Goal: Transaction & Acquisition: Register for event/course

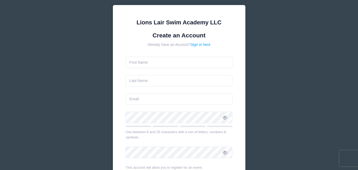
scroll to position [35, 0]
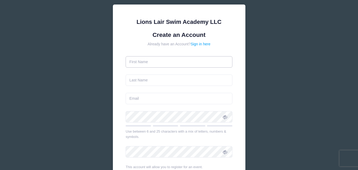
click at [152, 61] on input "text" at bounding box center [179, 61] width 107 height 11
type input "Naomi"
type input "Sage"
type input "[PERSON_NAME][EMAIL_ADDRESS][DOMAIN_NAME]"
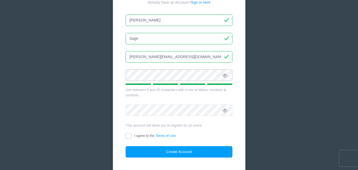
scroll to position [77, 0]
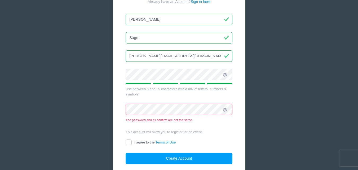
click at [211, 122] on div "The password and its confirm are not the same" at bounding box center [179, 120] width 107 height 5
click at [224, 76] on icon at bounding box center [225, 74] width 4 height 4
click at [122, 113] on div "Lions Lair Swim Academy LLC Create an Account Already have an Account? Sign in …" at bounding box center [179, 73] width 132 height 223
click at [226, 109] on icon at bounding box center [225, 110] width 4 height 4
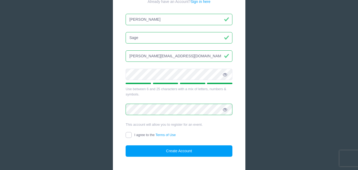
click at [131, 135] on input "I agree to the Terms of Use" at bounding box center [129, 135] width 6 height 6
checkbox input "true"
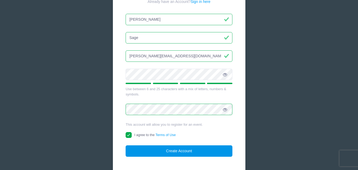
click at [168, 153] on button "Create Account" at bounding box center [179, 150] width 107 height 11
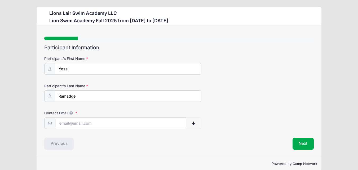
scroll to position [8, 0]
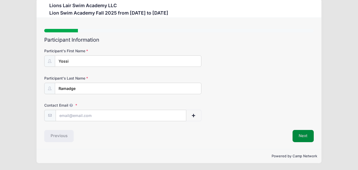
click at [305, 137] on button "Next" at bounding box center [302, 136] width 21 height 12
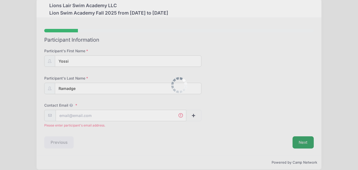
scroll to position [14, 0]
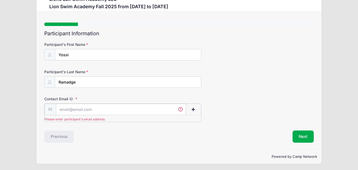
click at [69, 107] on input "Contact Email" at bounding box center [121, 109] width 130 height 11
type input "[PERSON_NAME][EMAIL_ADDRESS][DOMAIN_NAME]"
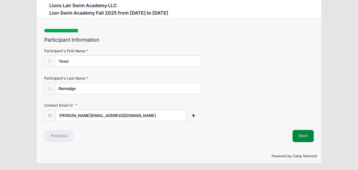
click at [301, 134] on button "Next" at bounding box center [302, 136] width 21 height 12
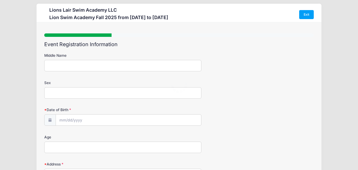
scroll to position [0, 0]
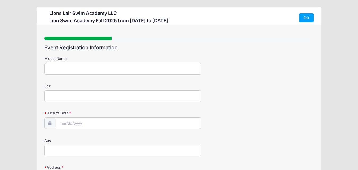
click at [62, 70] on input "Middle Name" at bounding box center [122, 68] width 157 height 11
click at [60, 98] on input "Sex" at bounding box center [122, 95] width 157 height 11
type input "Male"
click at [63, 119] on input "Date of Birth" at bounding box center [128, 123] width 145 height 11
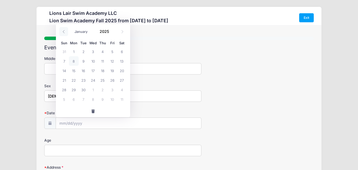
click at [64, 31] on icon at bounding box center [63, 31] width 3 height 3
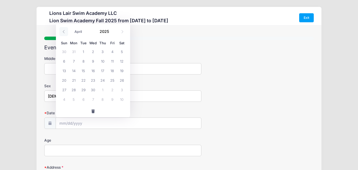
click at [64, 31] on icon at bounding box center [63, 31] width 3 height 3
select select "1"
click at [95, 81] on span "19" at bounding box center [93, 80] width 10 height 10
type input "02/19/2025"
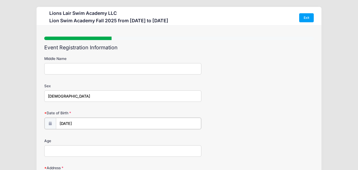
click at [82, 123] on input "02/19/2025" at bounding box center [128, 123] width 145 height 11
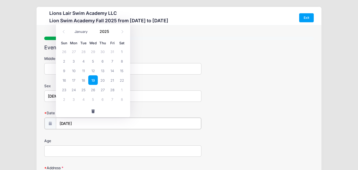
click at [82, 123] on input "02/19/2025" at bounding box center [128, 123] width 145 height 11
click at [82, 125] on input "02/19/2025" at bounding box center [128, 123] width 145 height 11
click at [101, 32] on input "2025" at bounding box center [105, 31] width 17 height 8
click at [104, 30] on input "2016" at bounding box center [105, 31] width 17 height 8
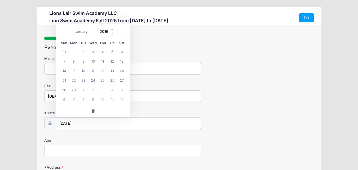
click at [104, 30] on input "2016" at bounding box center [105, 31] width 17 height 8
type input "2016"
click at [82, 124] on input "02/19/2025" at bounding box center [128, 123] width 145 height 11
click at [79, 123] on input "02/19/2025" at bounding box center [128, 123] width 145 height 11
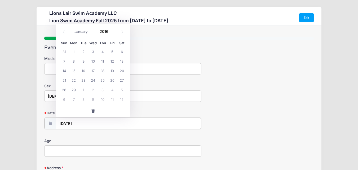
click at [79, 123] on input "02/19/2025" at bounding box center [128, 123] width 145 height 11
type input "2025"
select select "8"
click at [105, 33] on input "2025" at bounding box center [105, 31] width 17 height 8
click at [112, 34] on span at bounding box center [112, 33] width 4 height 4
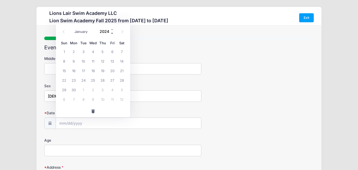
click at [112, 34] on span at bounding box center [112, 33] width 4 height 4
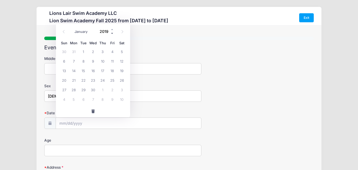
click at [112, 34] on span at bounding box center [112, 33] width 4 height 4
click at [112, 29] on span at bounding box center [112, 29] width 4 height 4
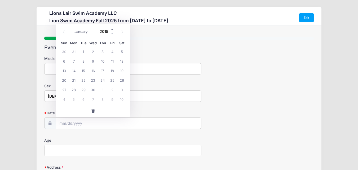
type input "2016"
click at [82, 32] on select "January February March April May June July August September October November De…" at bounding box center [84, 31] width 24 height 7
select select "1"
click at [72, 28] on select "January February March April May June July August September October November De…" at bounding box center [84, 31] width 24 height 7
click at [110, 70] on span "19" at bounding box center [112, 71] width 10 height 10
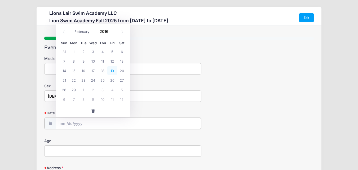
type input "02/19/2016"
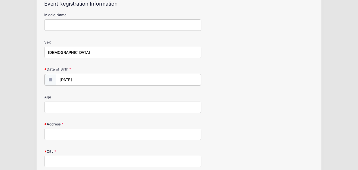
scroll to position [44, 0]
click at [88, 108] on input "Age" at bounding box center [122, 105] width 157 height 11
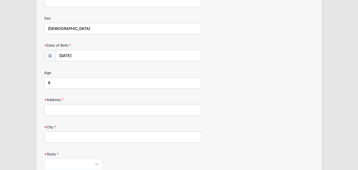
scroll to position [68, 0]
type input "9"
click at [82, 108] on input "Address" at bounding box center [122, 109] width 157 height 11
type input "100 Saint Nicholas Avenue 7D"
click at [66, 132] on input "City" at bounding box center [122, 136] width 157 height 11
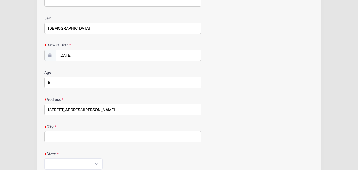
type input "New York"
select select "NY"
type input "10026"
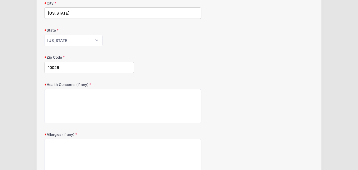
scroll to position [193, 0]
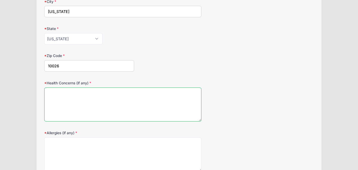
click at [62, 96] on textarea "Health Concerns (if any)" at bounding box center [122, 104] width 157 height 34
type textarea "none"
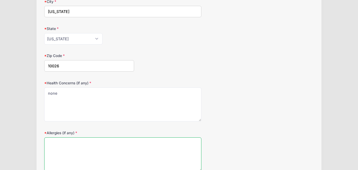
click at [55, 140] on textarea "Allergies (if any)" at bounding box center [122, 154] width 157 height 34
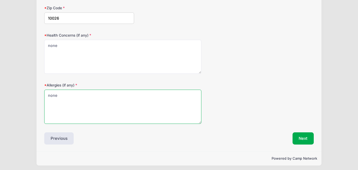
scroll to position [243, 0]
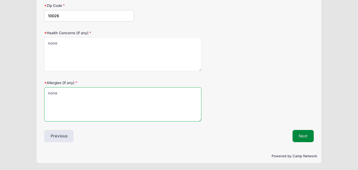
type textarea "none"
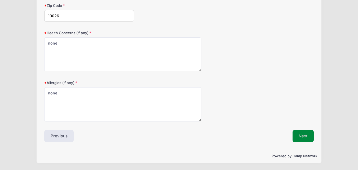
click at [300, 134] on button "Next" at bounding box center [302, 136] width 21 height 12
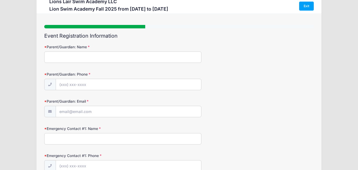
scroll to position [0, 0]
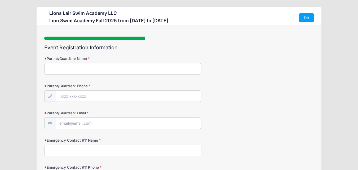
click at [69, 68] on input "Parent/Guardian: Name" at bounding box center [122, 68] width 157 height 11
type input "Naomi Sage"
click at [69, 96] on input "Parent/Guardian: Phone" at bounding box center [128, 96] width 145 height 11
type input "(917) 658-7323"
click at [66, 123] on input "Parent/Guardian: Email" at bounding box center [128, 123] width 145 height 11
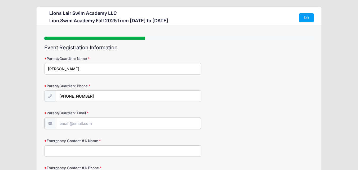
type input "[PERSON_NAME][EMAIL_ADDRESS][DOMAIN_NAME]"
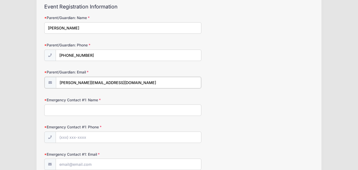
scroll to position [41, 0]
click at [79, 110] on input "Emergency Contact #1: Name" at bounding box center [122, 109] width 157 height 11
type input "Sage Ramadge"
click at [69, 135] on input "Emergency Contact #1: Phone" at bounding box center [128, 136] width 145 height 11
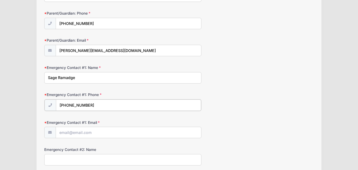
scroll to position [73, 0]
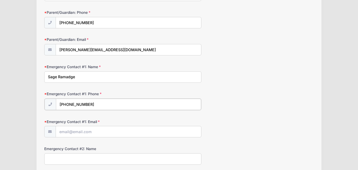
type input "(917) 686-5059"
click at [100, 128] on input "Emergency Contact #1: Email" at bounding box center [128, 131] width 145 height 11
type input "sramadge@gmail.com"
click at [78, 158] on input "Emergency Contact #2: Name" at bounding box center [122, 158] width 157 height 11
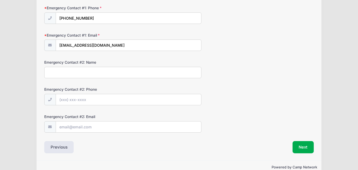
scroll to position [160, 0]
type input "Jake Sage"
click at [102, 100] on input "Emergency Contact #2: Phone" at bounding box center [128, 99] width 145 height 11
type input "(609) 865-1231"
click at [88, 126] on input "Emergency Contact #2: Email" at bounding box center [128, 126] width 145 height 11
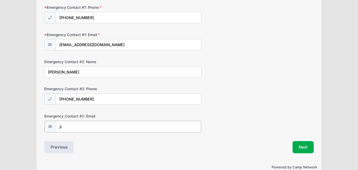
type input "j"
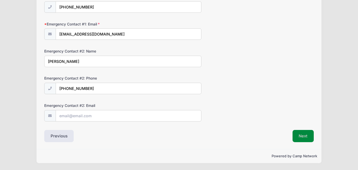
scroll to position [170, 0]
click at [297, 131] on button "Next" at bounding box center [302, 136] width 21 height 12
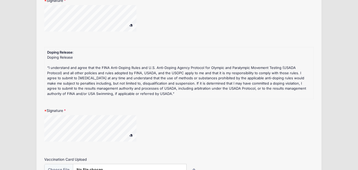
scroll to position [188, 0]
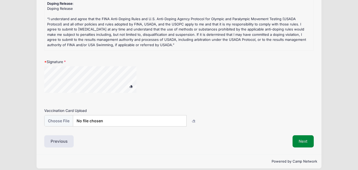
click at [313, 136] on button "Next" at bounding box center [302, 141] width 21 height 12
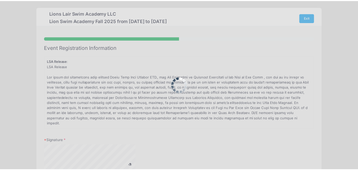
scroll to position [0, 0]
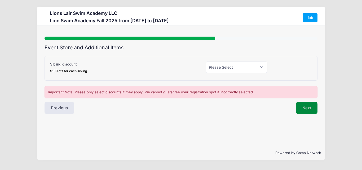
click at [309, 107] on button "Next" at bounding box center [306, 108] width 21 height 12
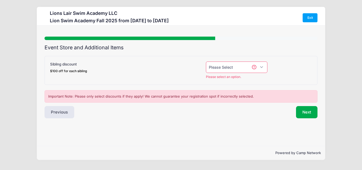
click at [262, 66] on select "Please Select Yes (-$100.00) No" at bounding box center [237, 66] width 62 height 11
select select "0"
click at [206, 61] on select "Please Select Yes (-$100.00) No" at bounding box center [237, 66] width 62 height 11
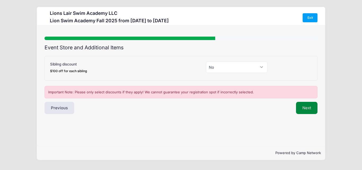
click at [304, 109] on button "Next" at bounding box center [306, 108] width 21 height 12
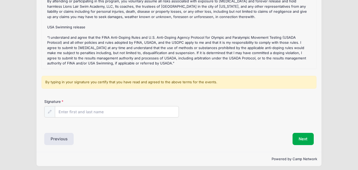
scroll to position [70, 0]
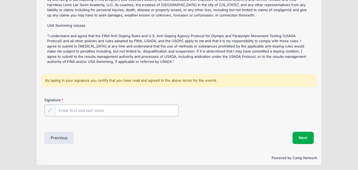
click at [65, 110] on input "Signature" at bounding box center [117, 110] width 124 height 11
type input "Naomi Sage"
click at [103, 125] on div "Liability Waivers and Cancellation Policies Lion Swim Academy Fall 2025 Refund …" at bounding box center [178, 58] width 269 height 169
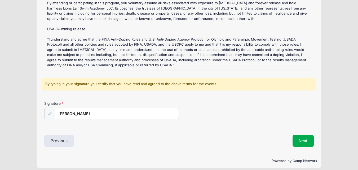
scroll to position [66, 0]
click at [295, 141] on button "Next" at bounding box center [302, 141] width 21 height 12
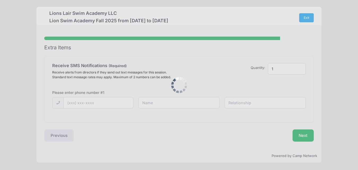
scroll to position [0, 0]
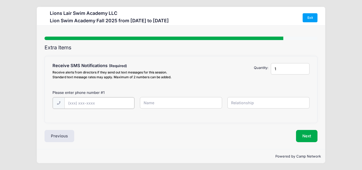
click at [90, 104] on input "text" at bounding box center [99, 102] width 70 height 11
type input "(917) 658-7323"
click at [150, 100] on input "text" at bounding box center [181, 102] width 82 height 11
type input "Naomi"
type input "Parent"
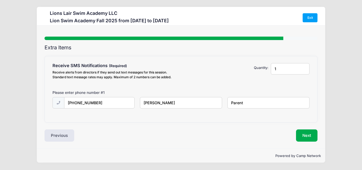
click at [280, 70] on input "1" at bounding box center [290, 68] width 38 height 11
type input "2"
click at [304, 68] on input "2" at bounding box center [290, 68] width 38 height 11
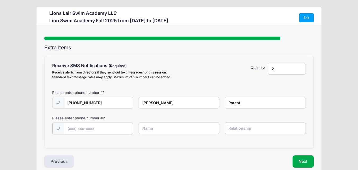
click at [76, 130] on input "text" at bounding box center [98, 128] width 69 height 11
type input "(917) 686-5059"
click at [147, 130] on input "text" at bounding box center [179, 127] width 81 height 11
type input "Sage"
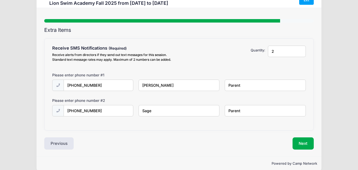
scroll to position [25, 0]
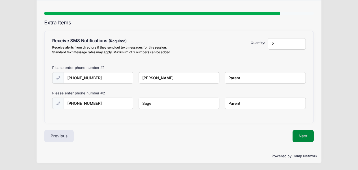
type input "Parent"
click at [303, 132] on button "Next" at bounding box center [302, 136] width 21 height 12
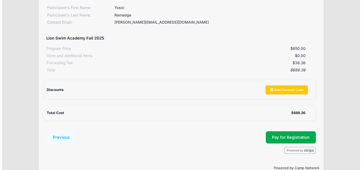
scroll to position [72, 0]
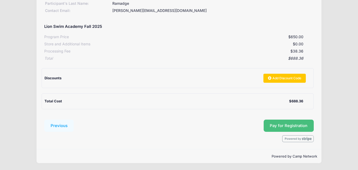
click at [277, 125] on button "Pay for Registration" at bounding box center [289, 125] width 50 height 12
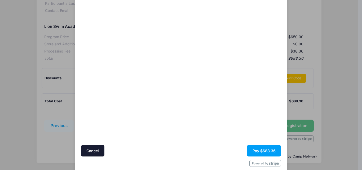
scroll to position [36, 0]
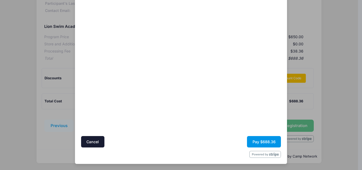
click at [259, 139] on button "Pay $688.36" at bounding box center [264, 141] width 34 height 11
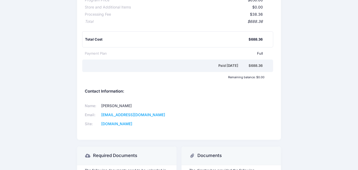
scroll to position [169, 0]
